Goal: Task Accomplishment & Management: Manage account settings

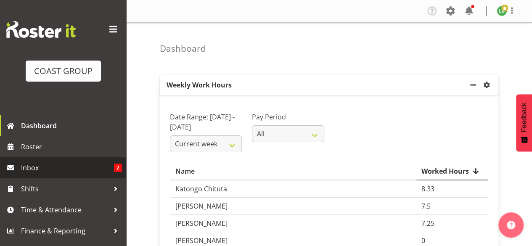
click at [34, 168] on span "Inbox" at bounding box center [67, 167] width 93 height 13
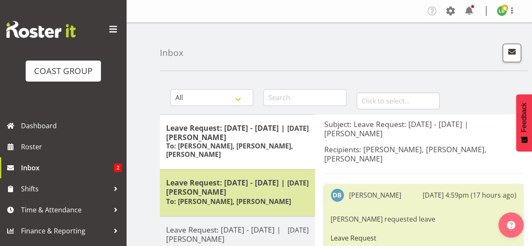
click at [267, 194] on h5 "Leave Request: [DATE] - [DATE] | [PERSON_NAME]" at bounding box center [237, 187] width 143 height 19
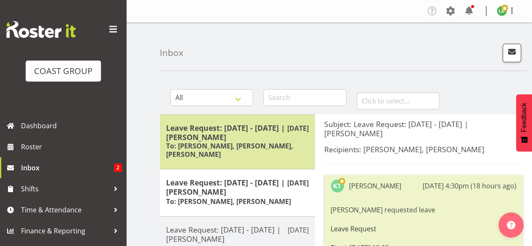
click at [256, 136] on h5 "Leave Request: [DATE] - [DATE] | [PERSON_NAME]" at bounding box center [237, 132] width 143 height 19
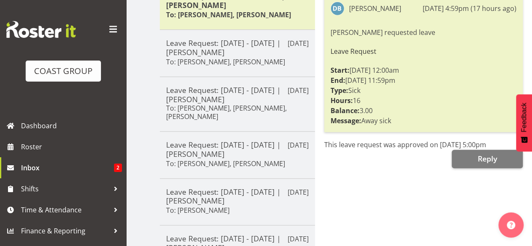
scroll to position [26, 0]
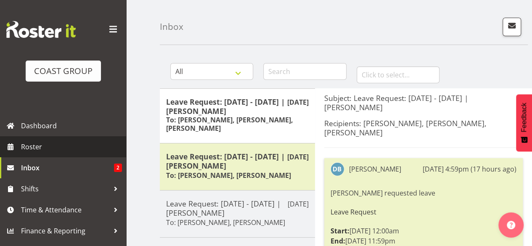
click at [40, 144] on span "Roster" at bounding box center [71, 146] width 101 height 13
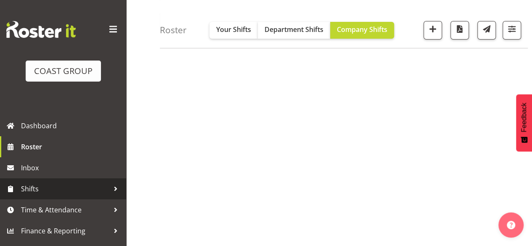
scroll to position [88, 0]
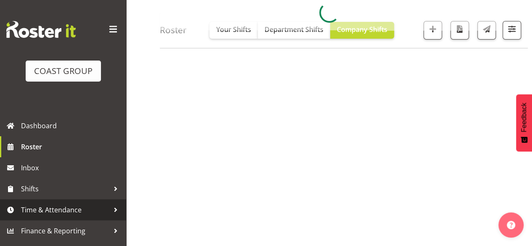
click at [39, 208] on span "Time & Attendance" at bounding box center [65, 210] width 88 height 13
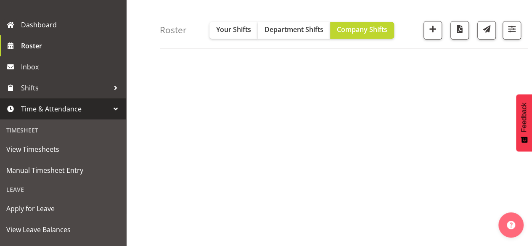
scroll to position [118, 0]
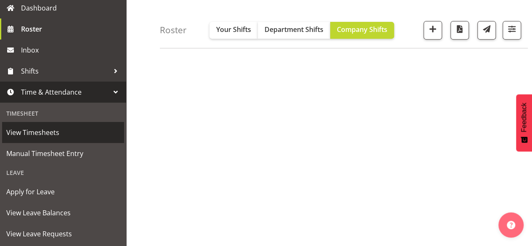
click at [29, 136] on span "View Timesheets" at bounding box center [63, 132] width 114 height 13
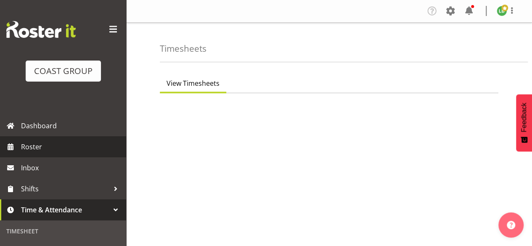
select select "7"
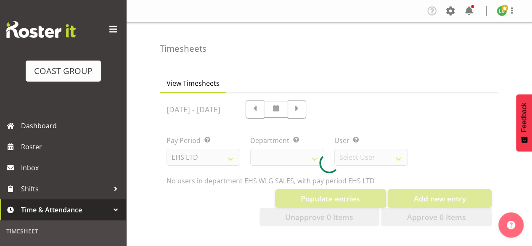
select select "44"
select select "8051"
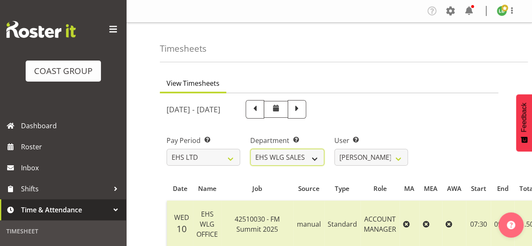
click at [315, 155] on select "EHS WLG OPS EHS WLG SALES" at bounding box center [287, 157] width 74 height 17
select select "43"
click at [250, 149] on select "EHS WLG OPS EHS WLG SALES" at bounding box center [287, 157] width 74 height 17
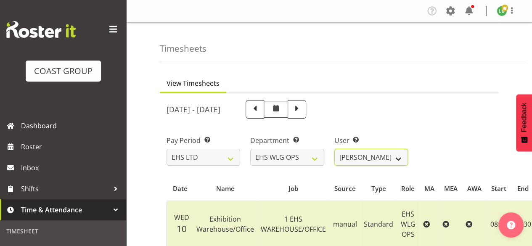
click at [400, 160] on select "Ashton Staats ✔ Darryl Burns ✔ Geoffrey Robertson ✔ Jackson Howsan ✔ Kade Tiati…" at bounding box center [371, 157] width 74 height 17
select select "1141"
click at [334, 149] on select "Ashton Staats ✔ Darryl Burns ✔ Geoffrey Robertson ✔ Jackson Howsan ✔ Kade Tiati…" at bounding box center [371, 157] width 74 height 17
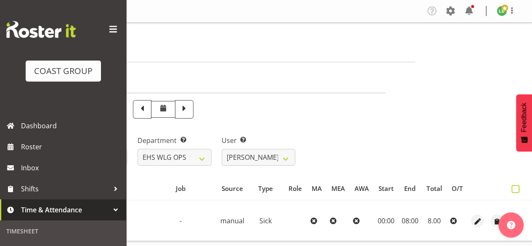
click at [513, 188] on span at bounding box center [515, 189] width 8 height 8
click at [513, 188] on input "checkbox" at bounding box center [513, 188] width 5 height 5
checkbox input "true"
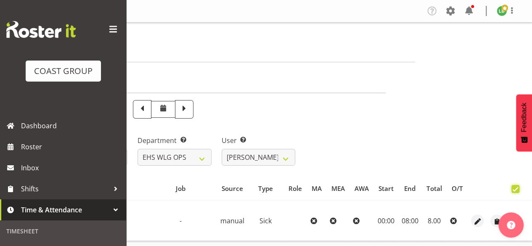
checkbox input "true"
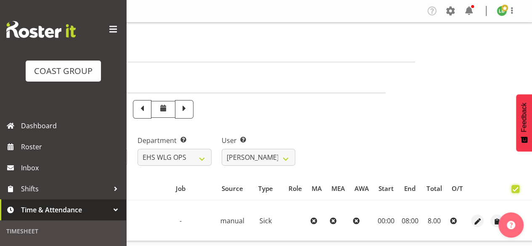
checkbox input "true"
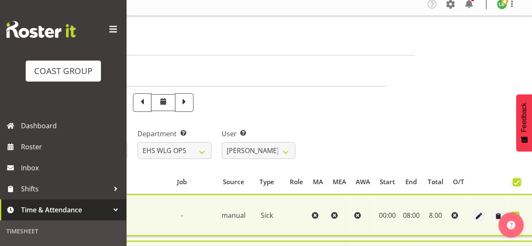
scroll to position [6, 0]
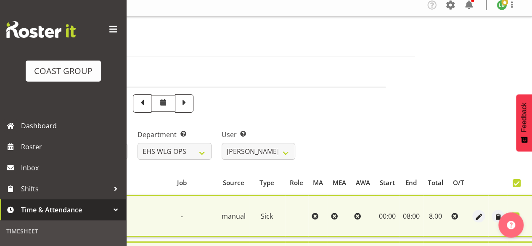
click at [107, 29] on span at bounding box center [112, 29] width 13 height 13
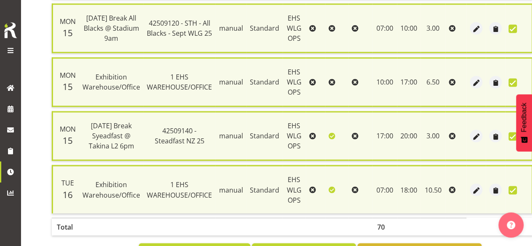
scroll to position [656, 0]
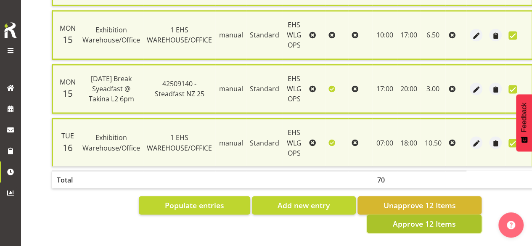
click at [416, 218] on span "Approve 12 Items" at bounding box center [423, 223] width 63 height 11
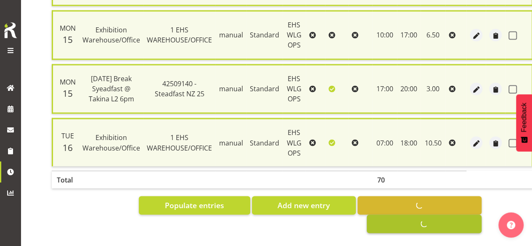
checkbox input "false"
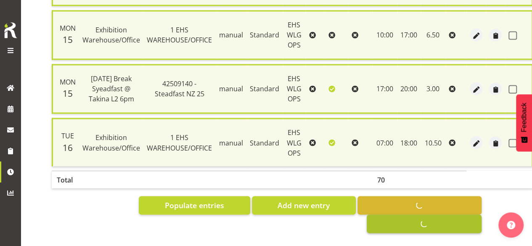
checkbox input "false"
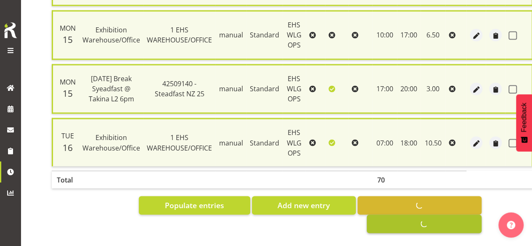
checkbox input "false"
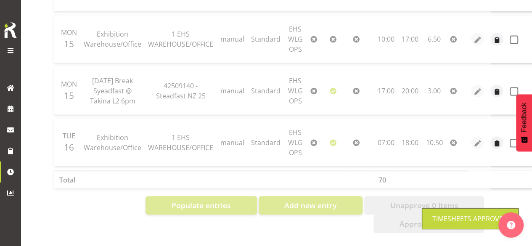
scroll to position [0, 0]
